Goal: Find contact information: Obtain details needed to contact an individual or organization

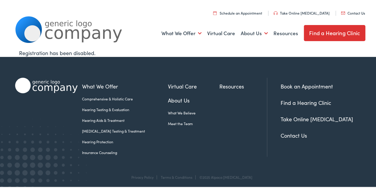
click at [244, 11] on link "Schedule an Appointment" at bounding box center [237, 11] width 49 height 5
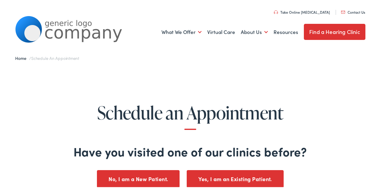
click at [156, 174] on button "No, I am a New Patient." at bounding box center [138, 178] width 83 height 18
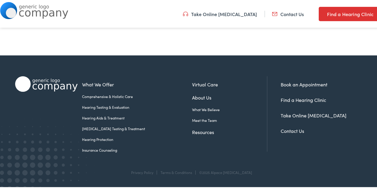
scroll to position [173, 0]
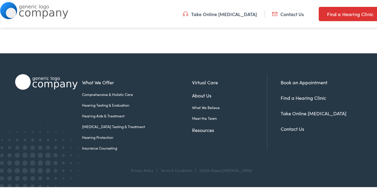
click at [286, 127] on link "Contact Us" at bounding box center [292, 127] width 23 height 7
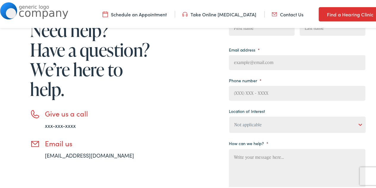
scroll to position [79, 0]
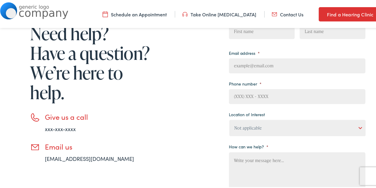
click at [63, 127] on link "xxx-xxx-xxxx" at bounding box center [60, 127] width 31 height 7
